Goal: Book appointment/travel/reservation: Book appointment/travel/reservation

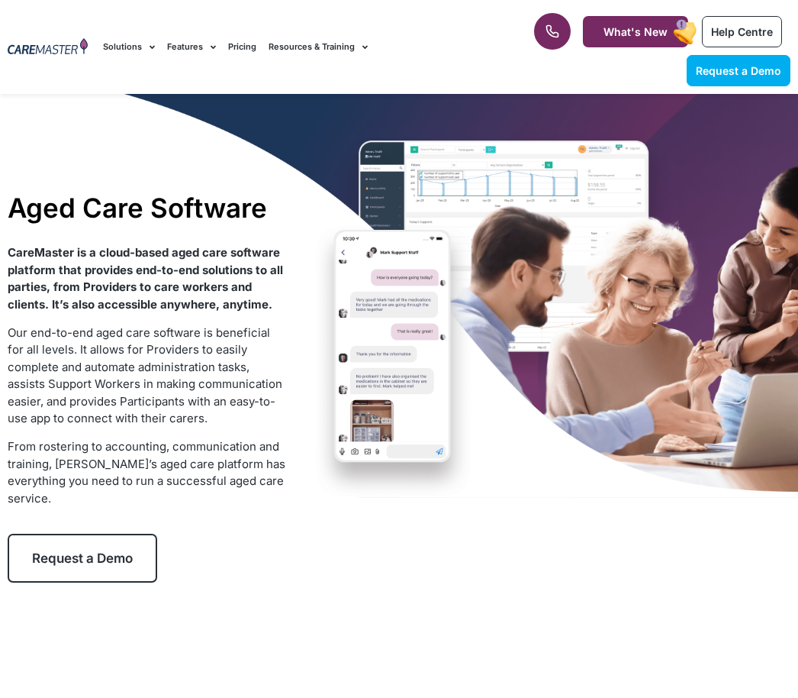
click at [659, 214] on div "Aged Care Software CareMaster is a cloud-based aged care software platform that…" at bounding box center [399, 387] width 798 height 586
click at [546, 286] on div "Aged Care Software CareMaster is a cloud-based aged care software platform that…" at bounding box center [399, 387] width 798 height 586
click at [157, 556] on link "Request a Demo" at bounding box center [83, 557] width 150 height 49
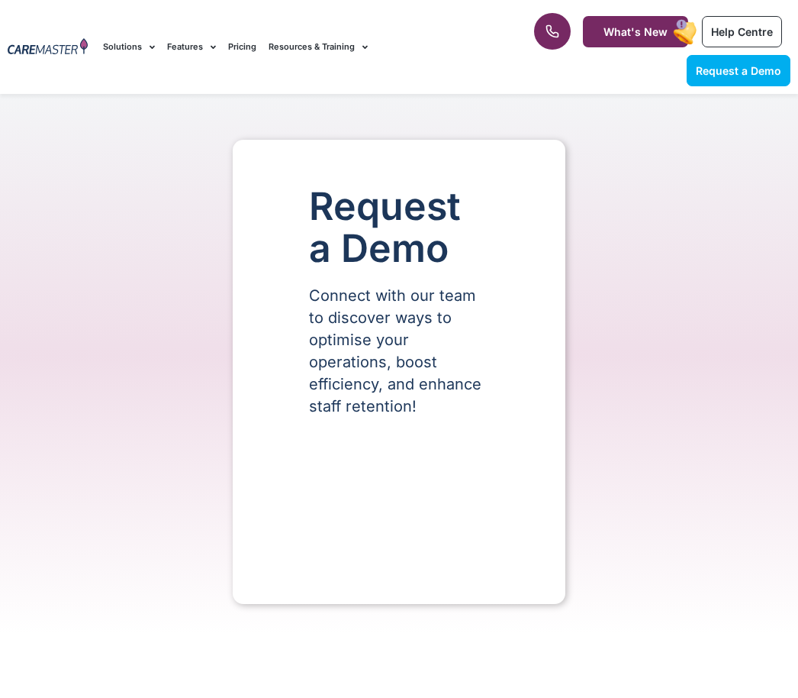
select select "**"
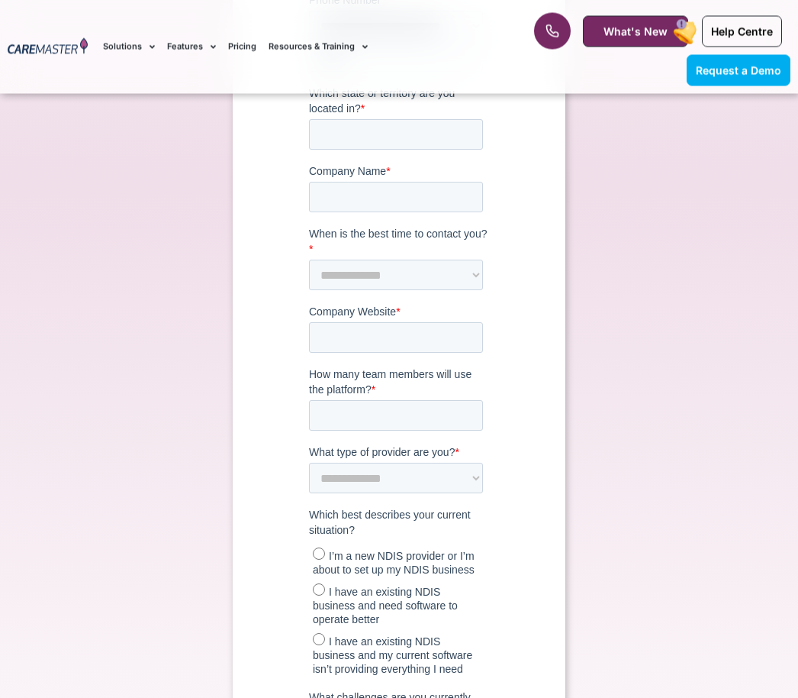
scroll to position [649, 0]
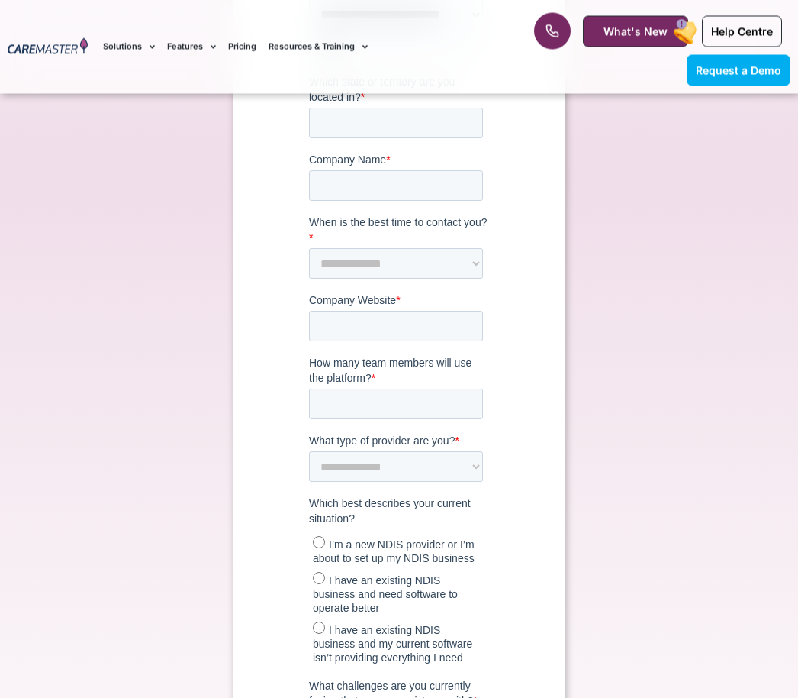
click at [634, 391] on div "Request a Demo Connect with our team to discover ways to optimise your operatio…" at bounding box center [399, 209] width 798 height 1439
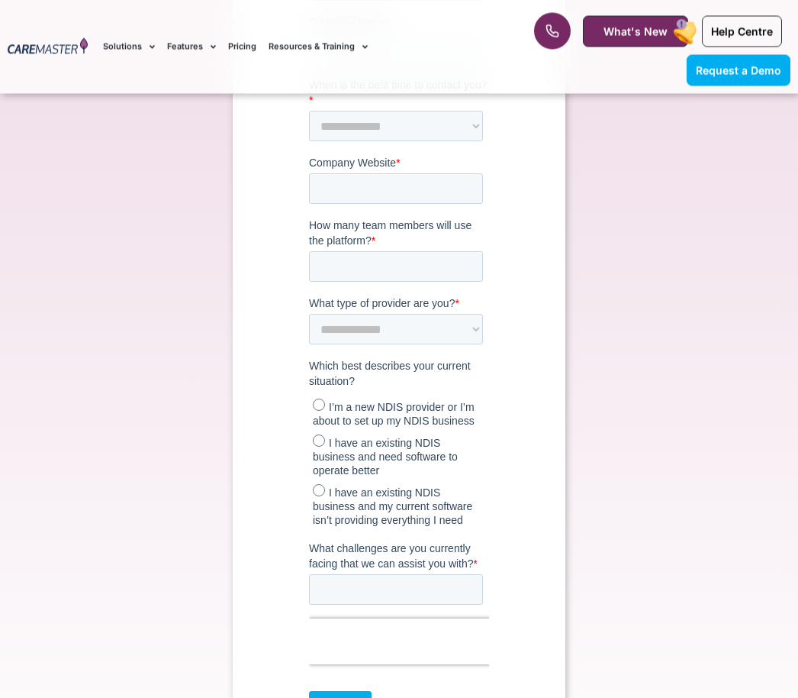
scroll to position [806, 0]
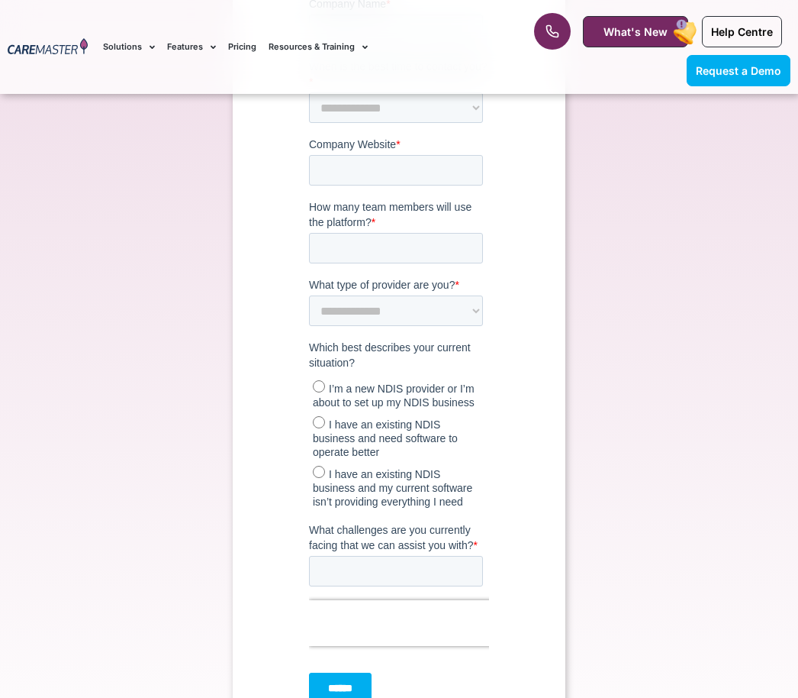
click at [628, 385] on div "Request a Demo Connect with our team to discover ways to optimise your operatio…" at bounding box center [399, 53] width 798 height 1439
click at [627, 385] on div "Request a Demo Connect with our team to discover ways to optimise your operatio…" at bounding box center [399, 53] width 798 height 1439
click at [624, 388] on div "Request a Demo Connect with our team to discover ways to optimise your operatio…" at bounding box center [399, 53] width 798 height 1439
click at [630, 388] on div "Request a Demo Connect with our team to discover ways to optimise your operatio…" at bounding box center [399, 53] width 798 height 1439
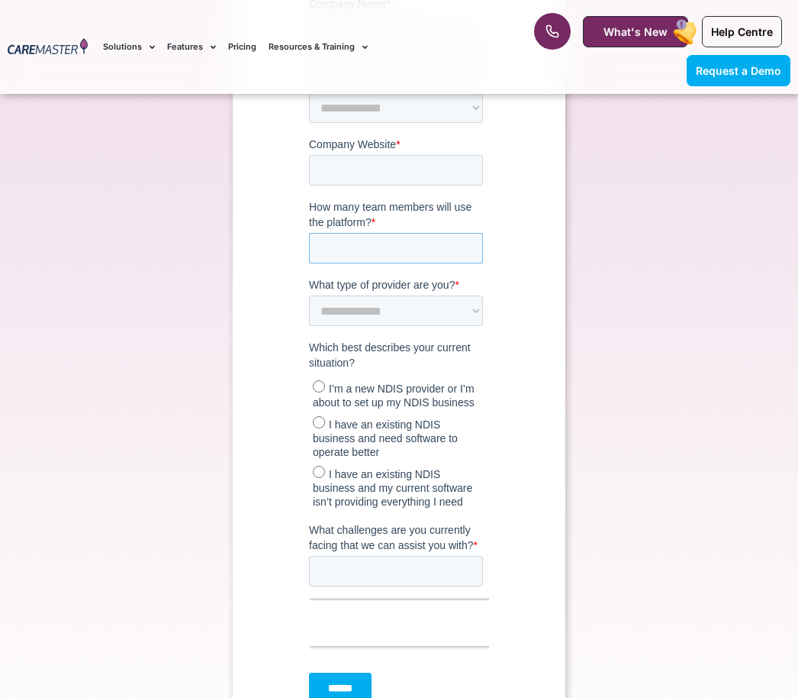
click at [482, 263] on input "How many team members will use the platform? *" at bounding box center [396, 249] width 174 height 31
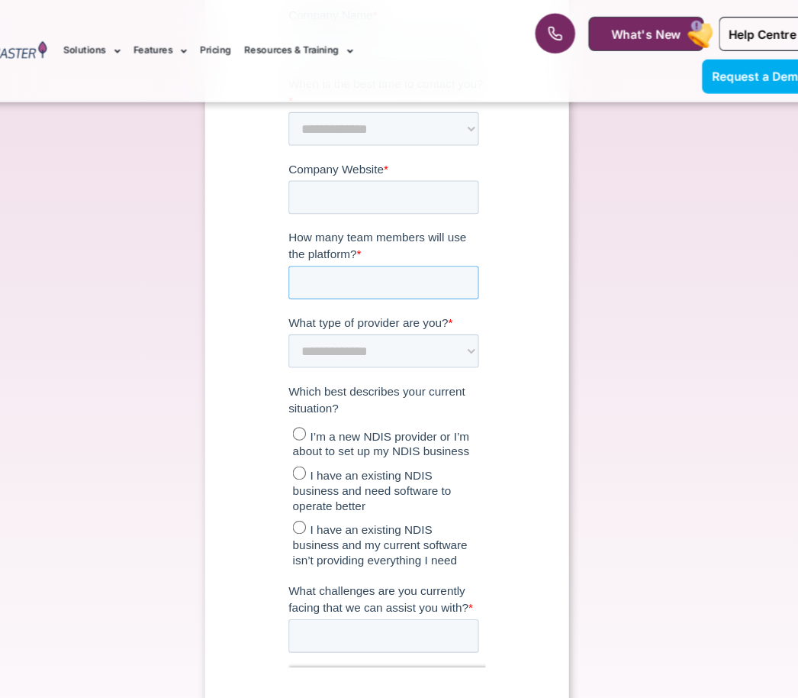
scroll to position [727, 0]
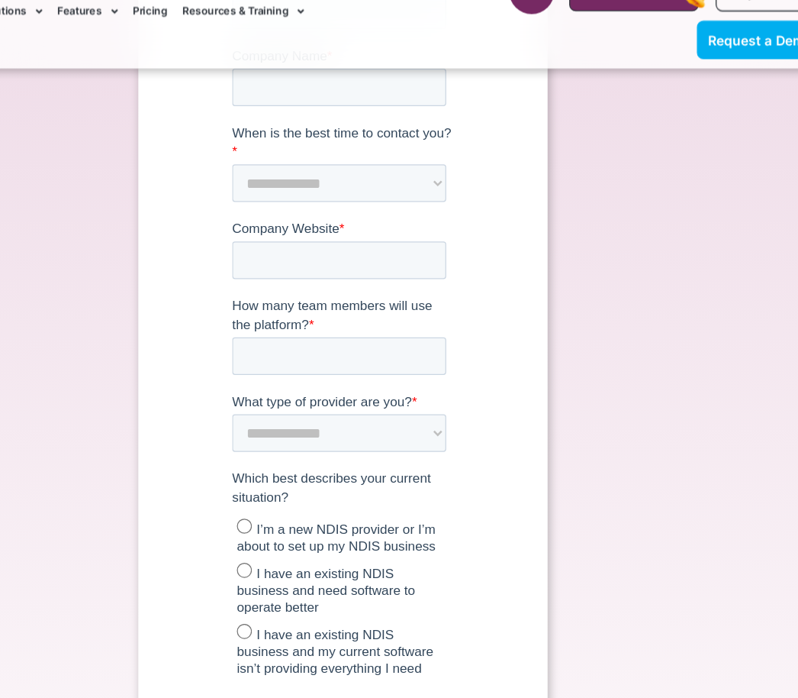
click at [508, 272] on div "Request a Demo Connect with our team to discover ways to optimise your operatio…" at bounding box center [399, 132] width 798 height 1439
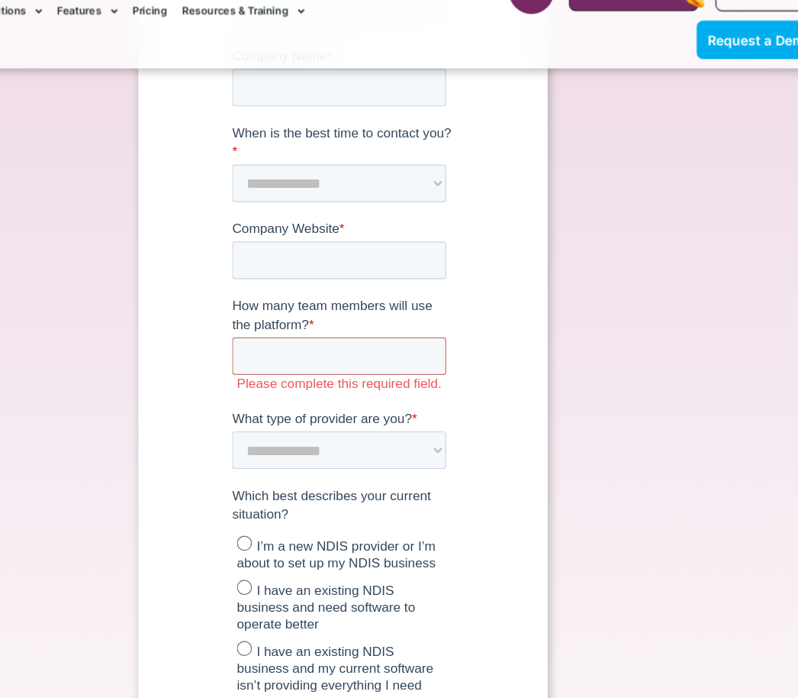
click at [500, 279] on div "Request a Demo Connect with our team to discover ways to optimise your operatio…" at bounding box center [399, 139] width 798 height 1453
click at [359, 507] on span "What challenges are you currently facing that we can assist you with?" at bounding box center [313, 518] width 165 height 27
click at [359, 537] on input "What challenges are you currently facing that we can assist you with? *" at bounding box center [318, 552] width 174 height 31
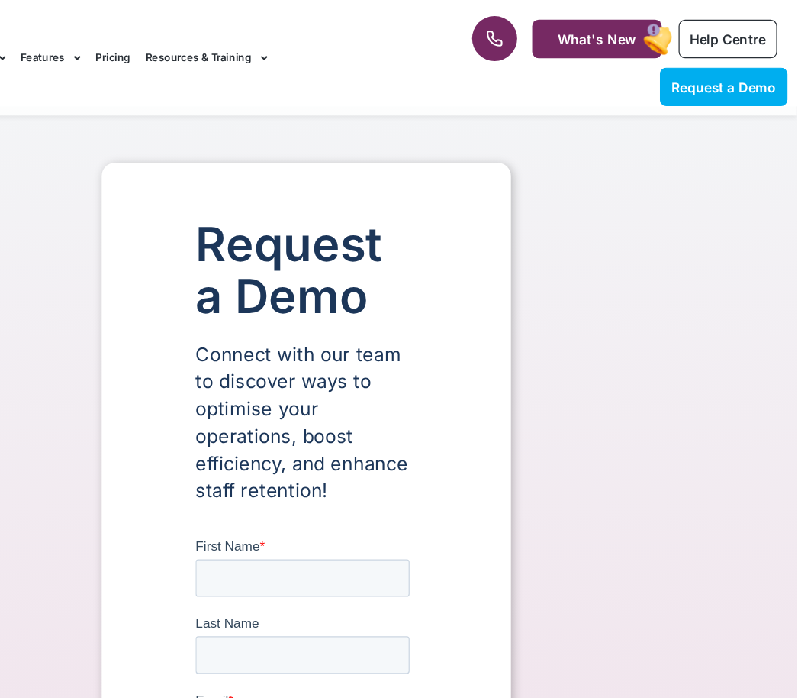
scroll to position [0, 0]
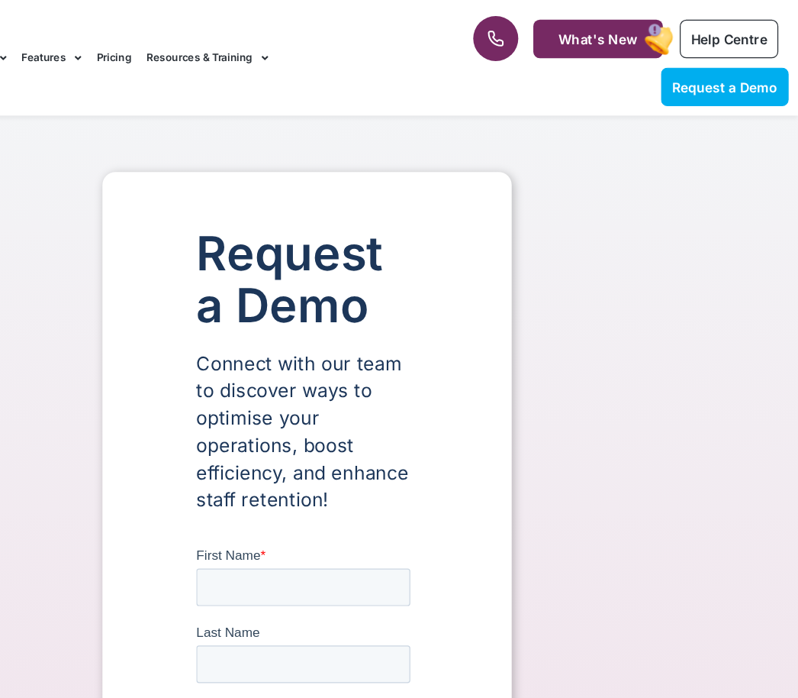
type input "*********"
